Goal: Transaction & Acquisition: Purchase product/service

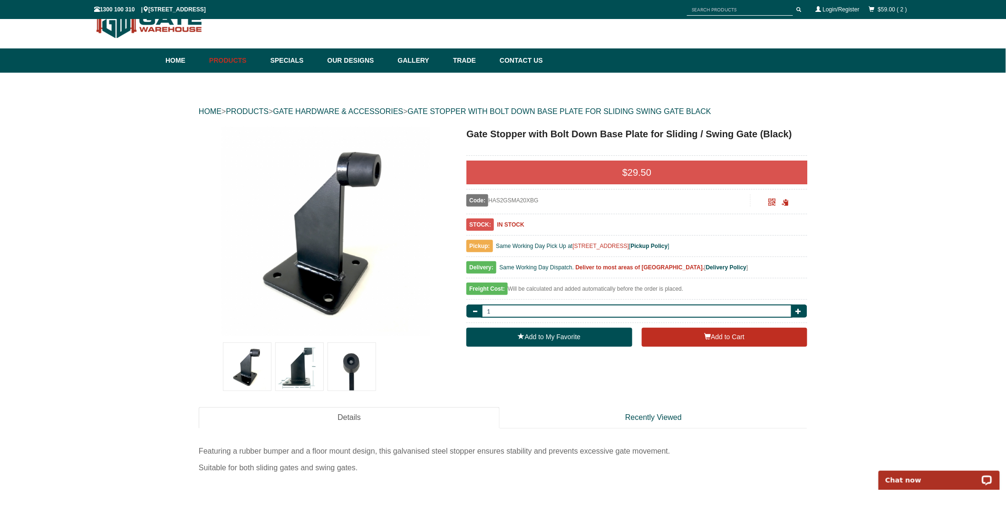
click at [284, 372] on img at bounding box center [300, 367] width 48 height 48
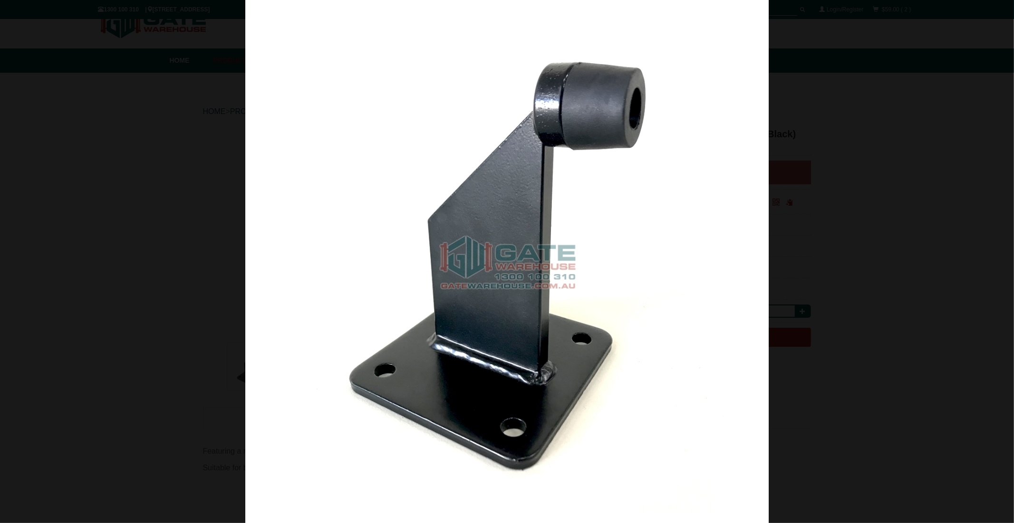
click at [897, 163] on div at bounding box center [507, 261] width 1014 height 523
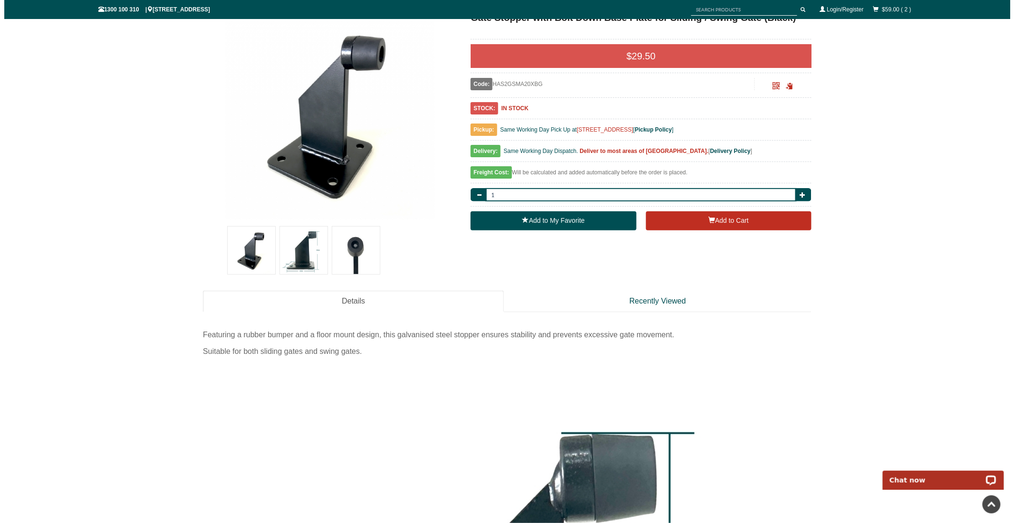
scroll to position [24, 0]
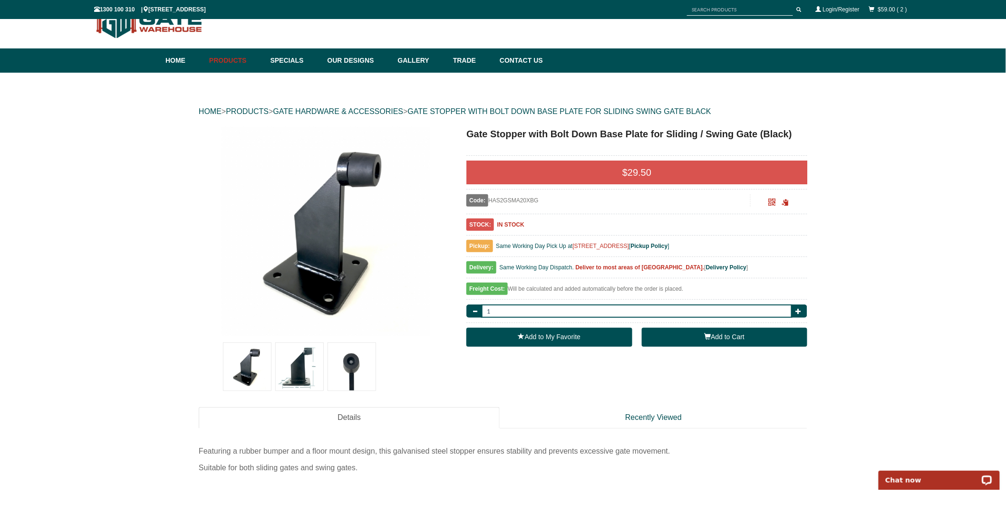
click at [716, 340] on button "Add to Cart" at bounding box center [724, 337] width 165 height 19
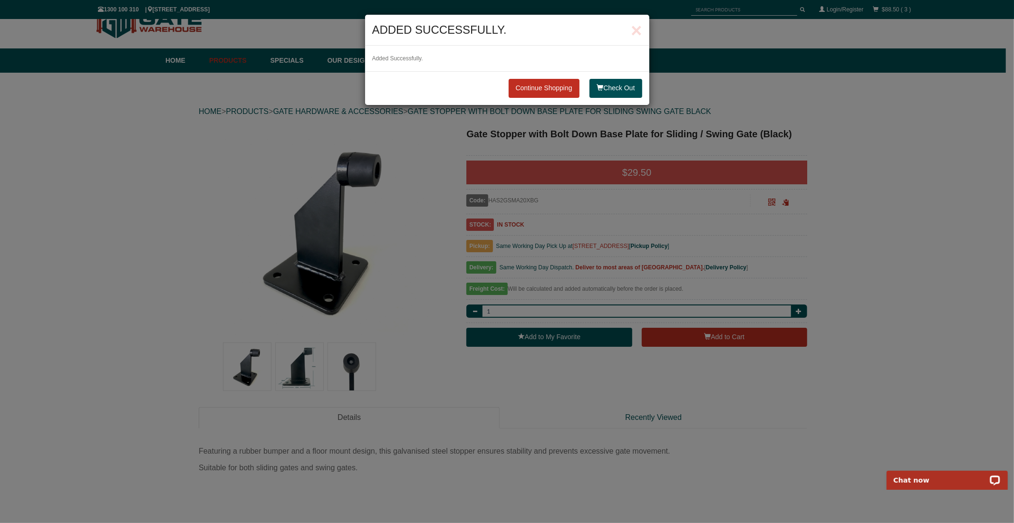
click at [643, 25] on div "× Added successfully." at bounding box center [507, 30] width 284 height 31
click at [615, 90] on button "Check Out" at bounding box center [616, 88] width 52 height 19
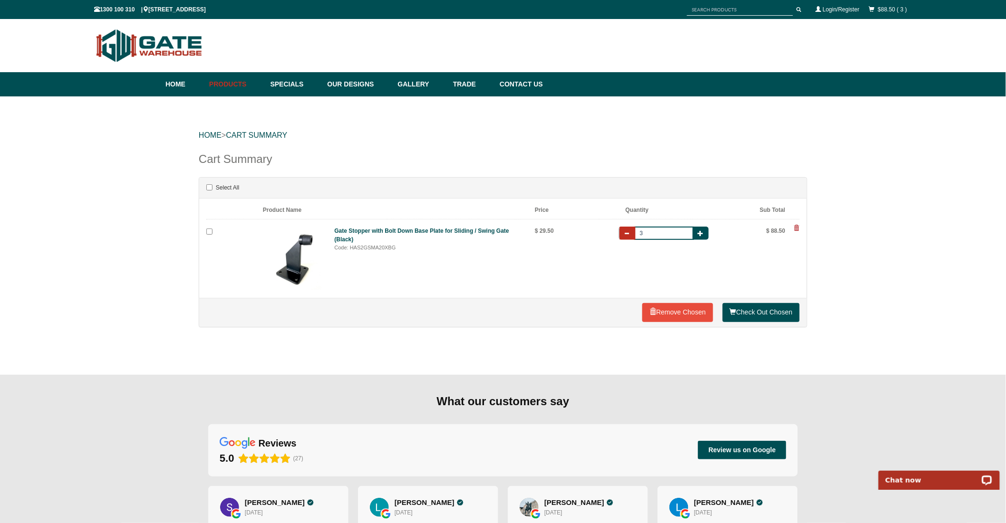
click at [632, 236] on button "button" at bounding box center [627, 233] width 17 height 13
click at [757, 309] on link "Check Out Chosen" at bounding box center [761, 312] width 77 height 19
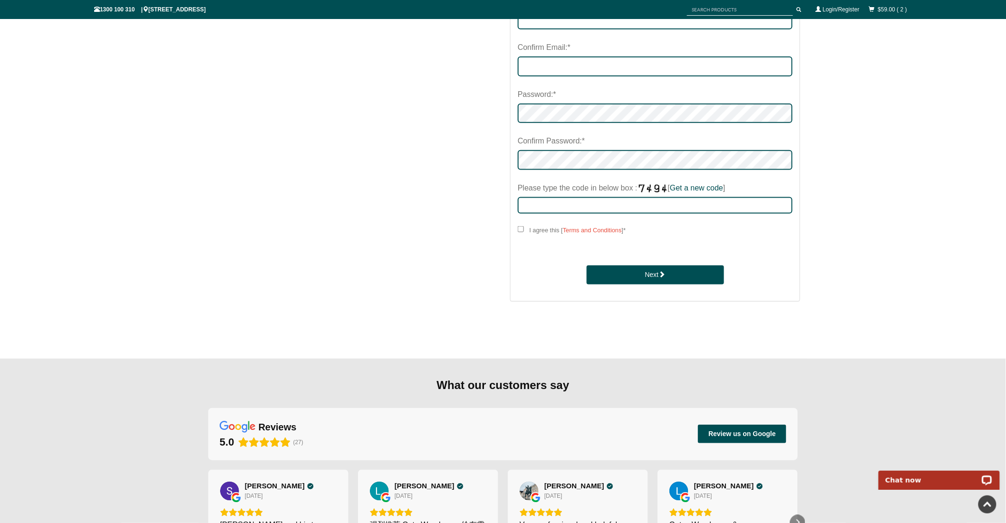
scroll to position [317, 0]
